Goal: Browse casually

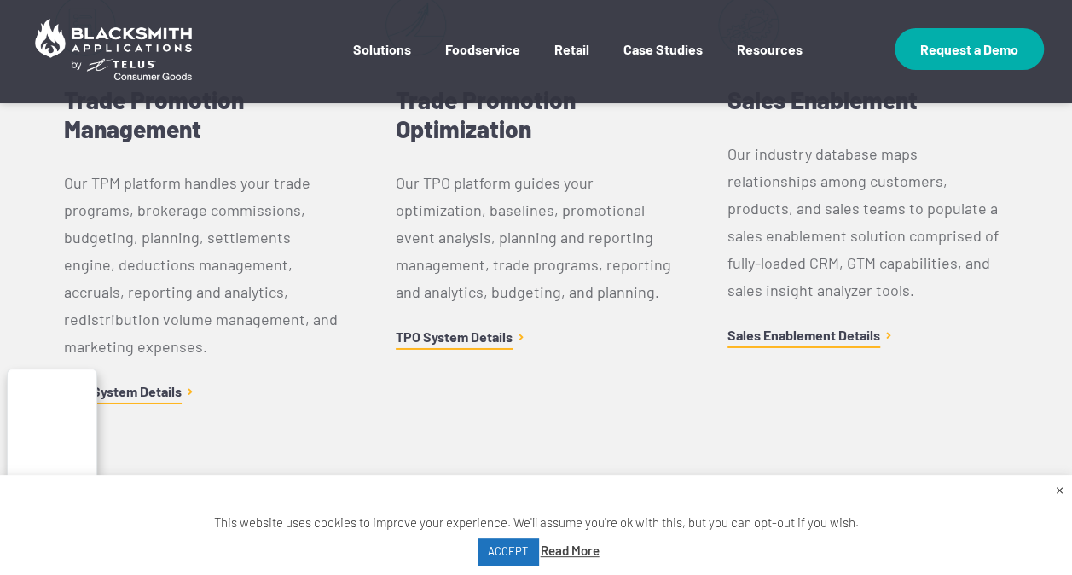
scroll to position [6000, 0]
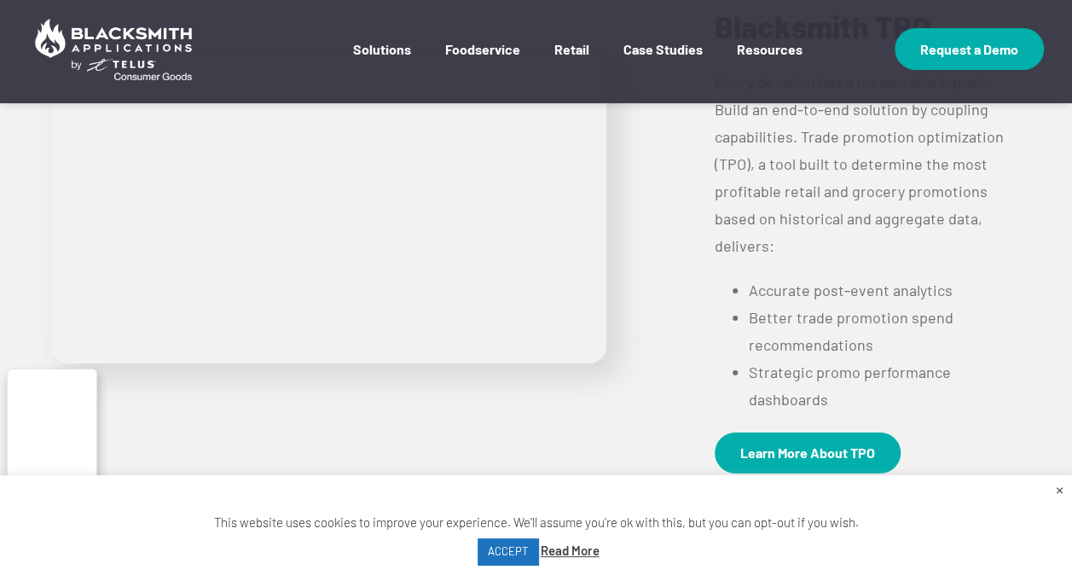
click at [479, 327] on div "Play Video Optimize Trade Promotions With Blacksmith TPO Every decision has a m…" at bounding box center [535, 207] width 995 height 566
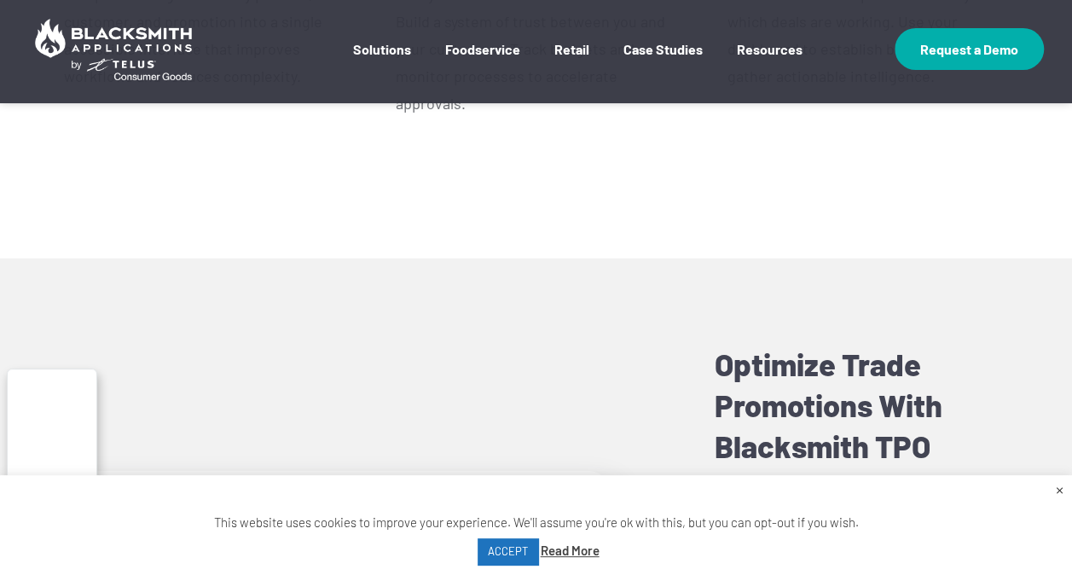
scroll to position [5574, 0]
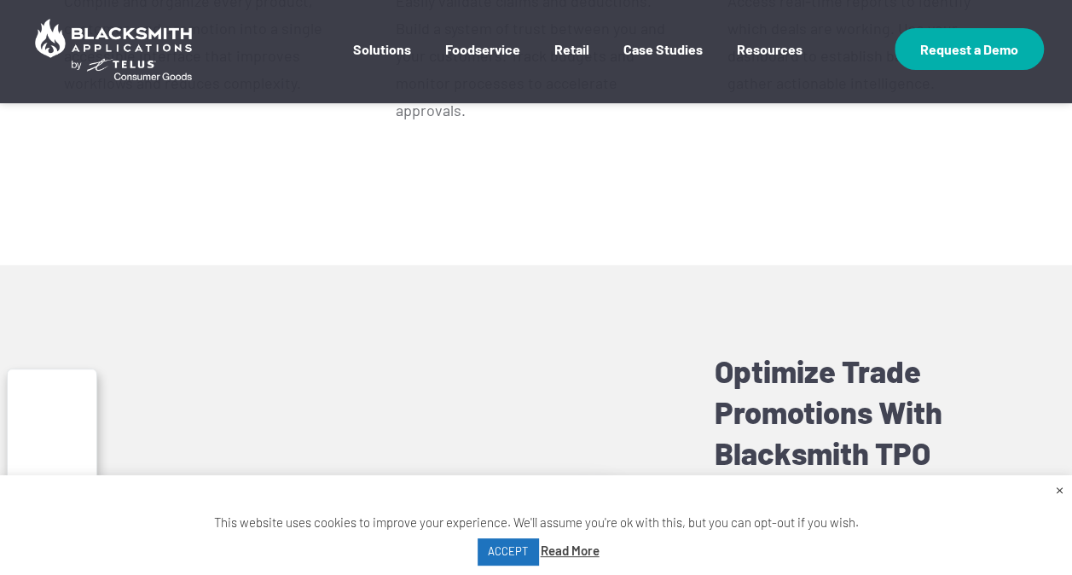
drag, startPoint x: 94, startPoint y: 395, endPoint x: 92, endPoint y: 406, distance: 11.2
click at [92, 406] on button "button" at bounding box center [52, 436] width 89 height 124
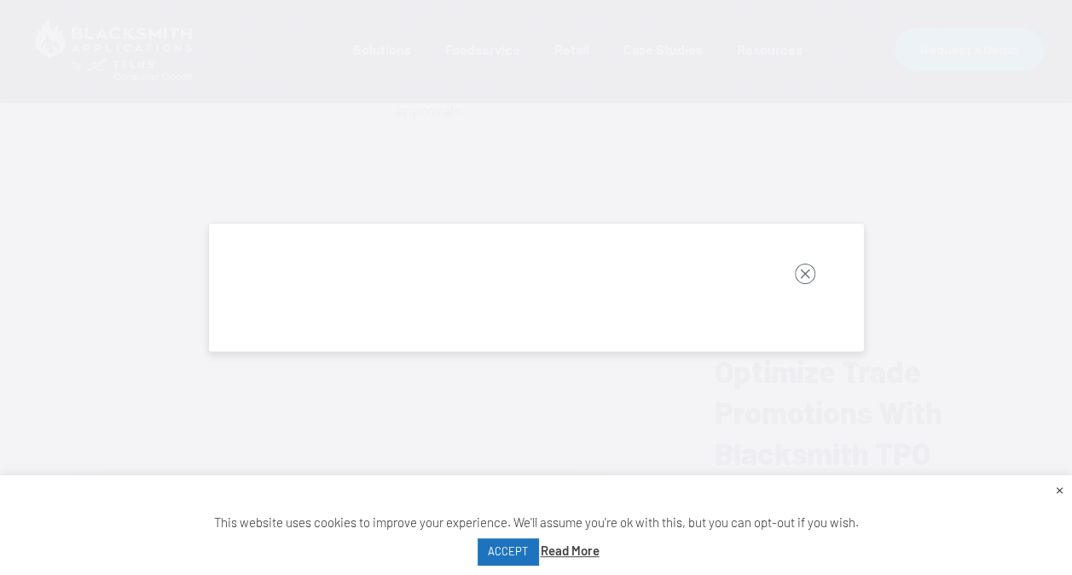
click at [803, 273] on rect "button" at bounding box center [805, 274] width 20 height 20
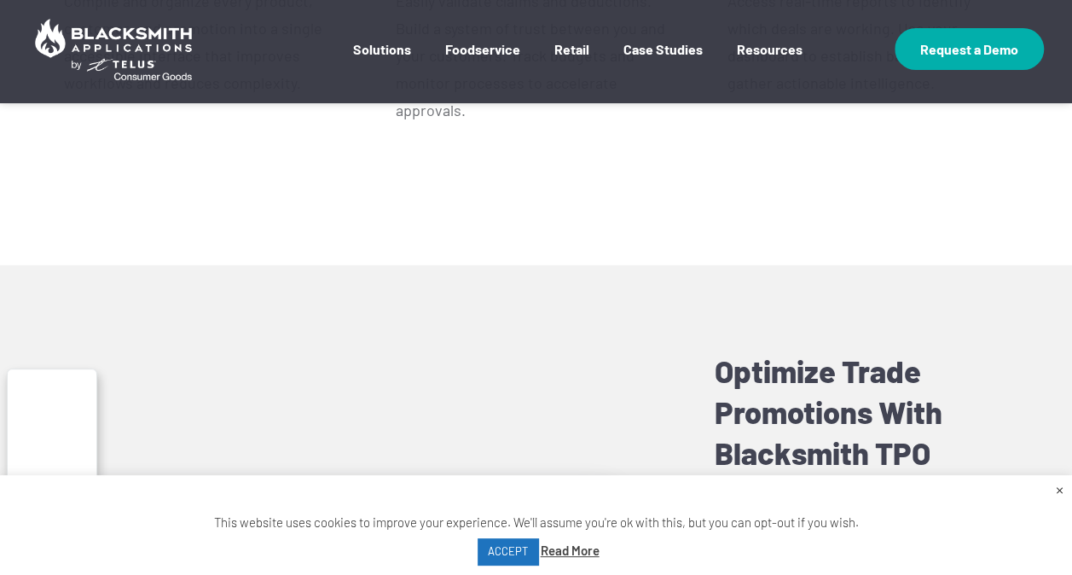
scroll to position [6000, 0]
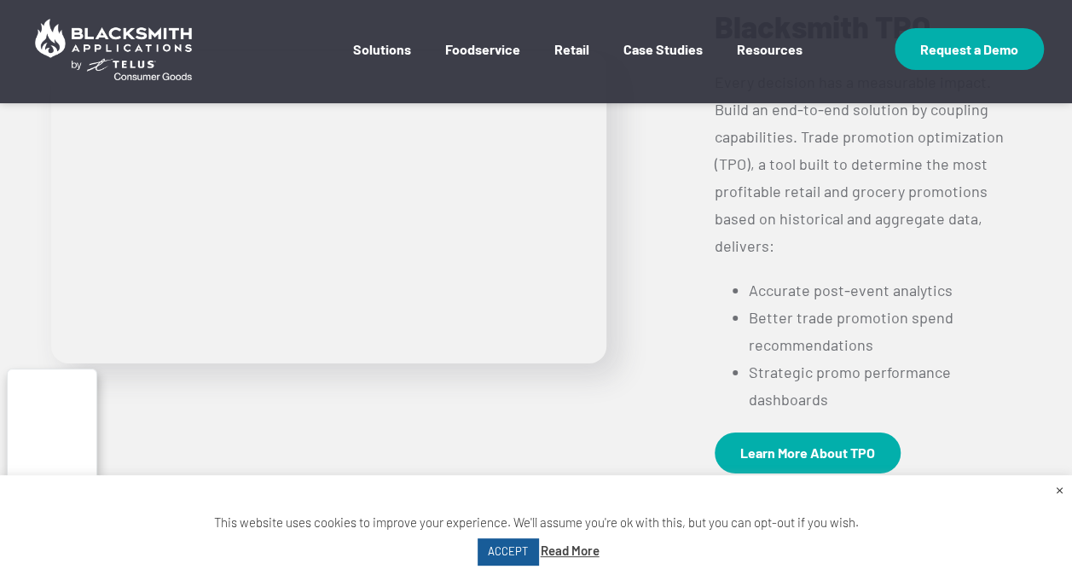
click at [505, 559] on link "ACCEPT" at bounding box center [508, 551] width 61 height 26
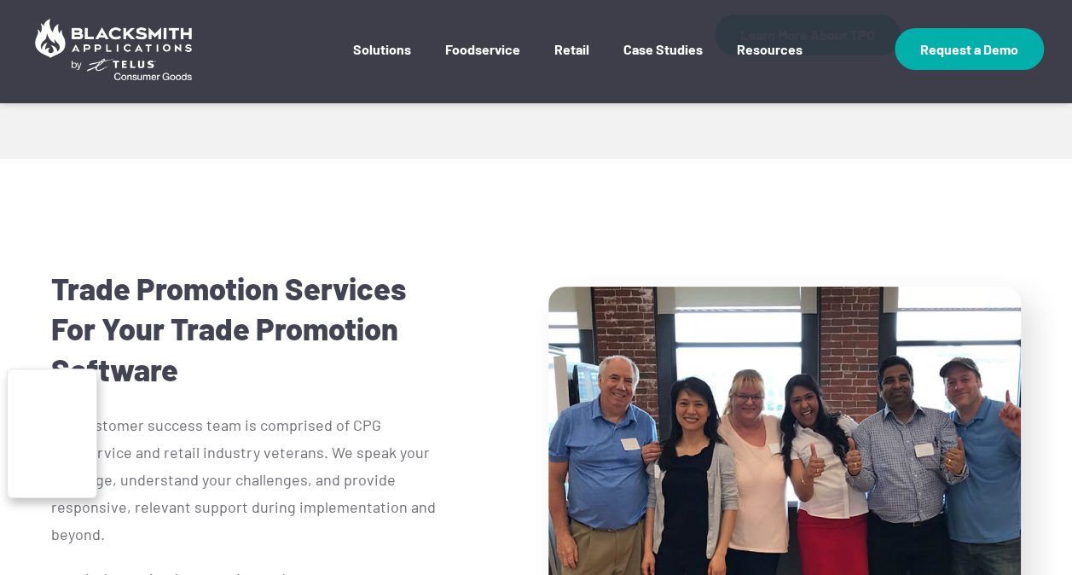
scroll to position [6597, 0]
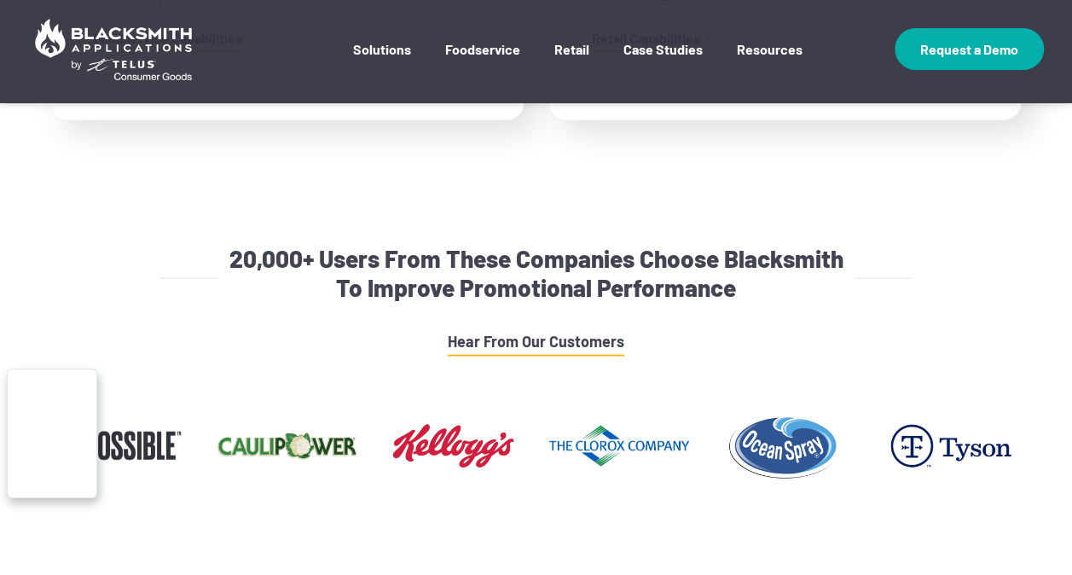
scroll to position [1535, 0]
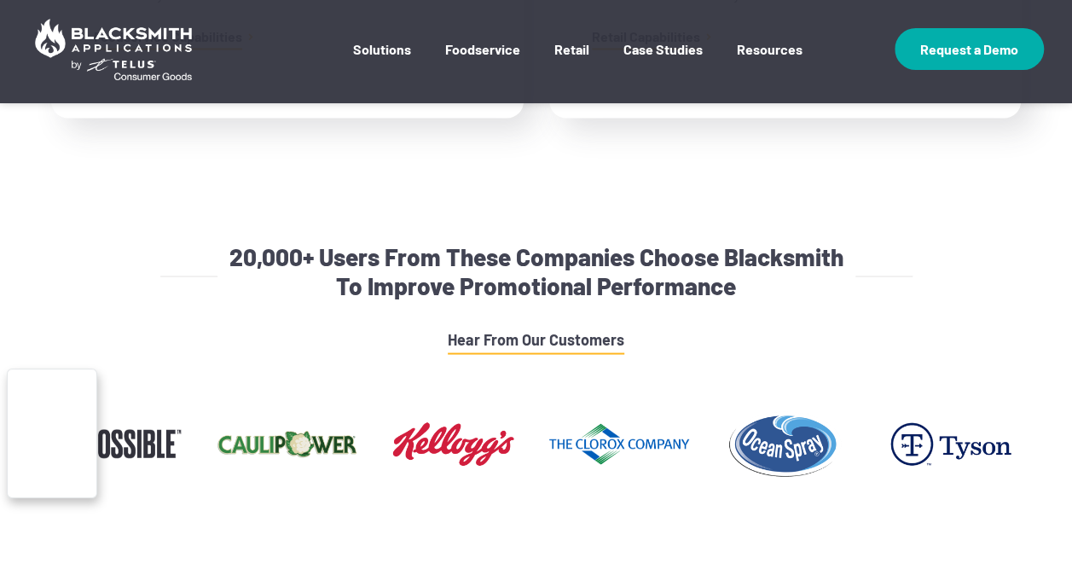
click at [100, 293] on div "20,000+ Users From These Companies Choose Blacksmith To Improve Promotional Per…" at bounding box center [536, 378] width 1072 height 275
click at [191, 469] on div at bounding box center [535, 456] width 995 height 119
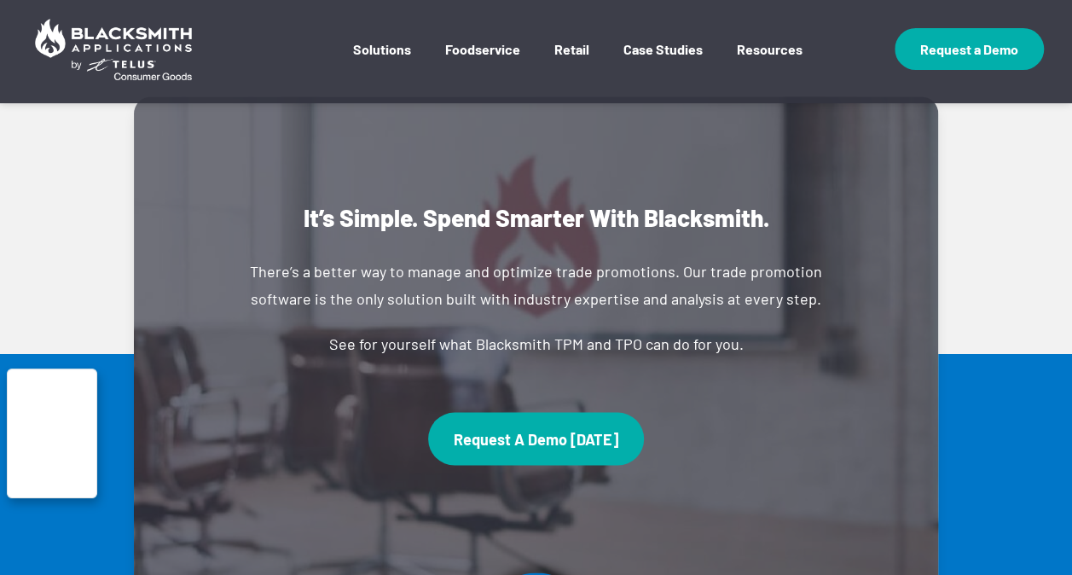
scroll to position [10915, 0]
